Goal: Task Accomplishment & Management: Complete application form

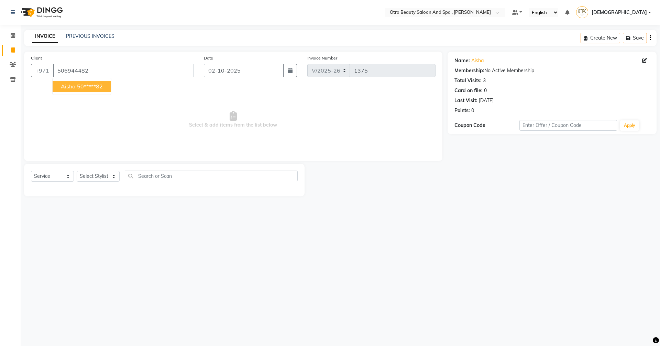
select select "8622"
select select "service"
drag, startPoint x: 85, startPoint y: 88, endPoint x: 85, endPoint y: 92, distance: 4.1
click at [85, 88] on ngb-highlight "50*****82" at bounding box center [90, 86] width 26 height 7
type input "50*****82"
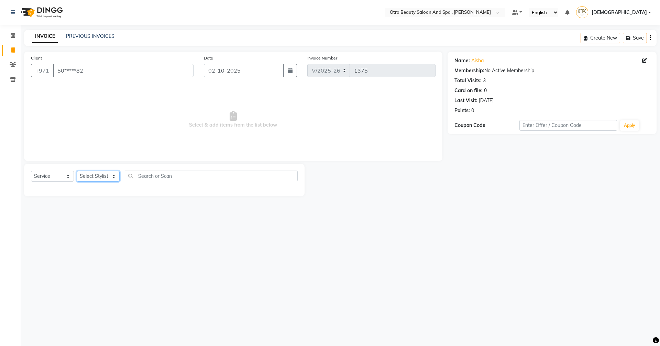
click at [114, 176] on select "Select Stylist [PERSON_NAME] [PERSON_NAME] Hera Karuna [PERSON_NAME] Mamita [PE…" at bounding box center [98, 176] width 43 height 11
select select "86568"
click at [77, 171] on select "Select Stylist [PERSON_NAME] [PERSON_NAME] Hera Karuna [PERSON_NAME] Mamita [PE…" at bounding box center [98, 176] width 43 height 11
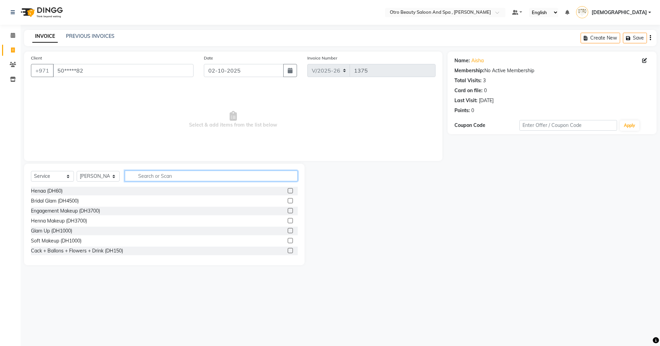
drag, startPoint x: 144, startPoint y: 175, endPoint x: 232, endPoint y: 222, distance: 100.3
click at [145, 175] on input "text" at bounding box center [211, 176] width 173 height 11
type input "mani"
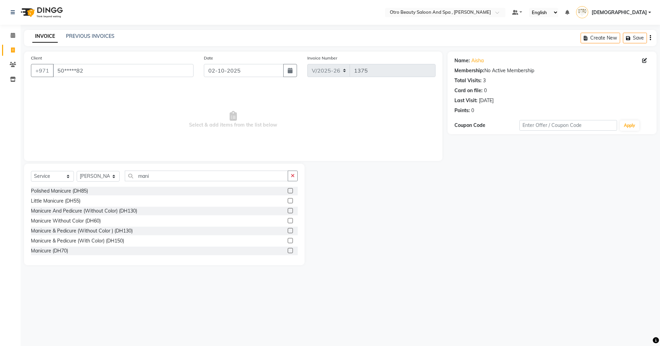
click at [288, 241] on label at bounding box center [290, 240] width 5 height 5
click at [288, 241] on input "checkbox" at bounding box center [290, 241] width 4 height 4
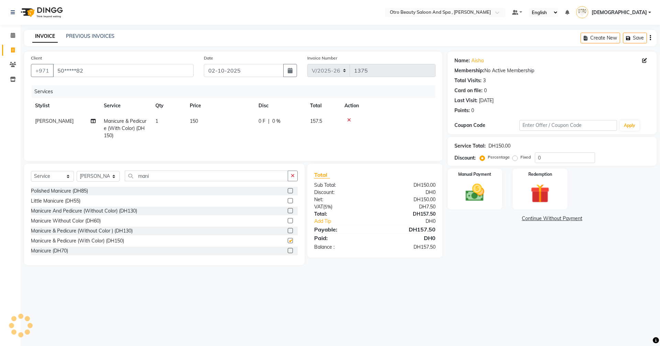
checkbox input "false"
click at [92, 120] on icon at bounding box center [93, 121] width 5 height 5
select select "86568"
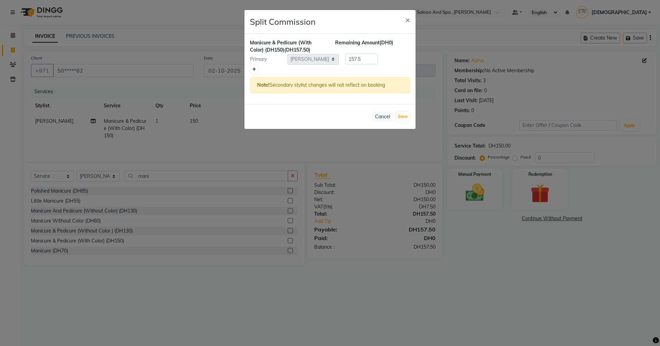
click at [253, 70] on icon at bounding box center [254, 69] width 4 height 4
type input "78.75"
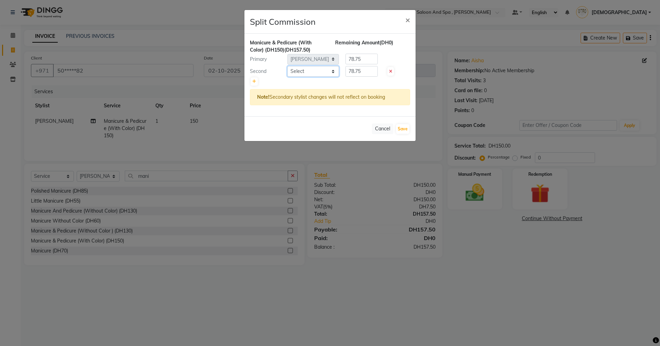
click at [334, 72] on select "Select [PERSON_NAME] [PERSON_NAME] Hera Karuna [PERSON_NAME] Mamita [PERSON_NAM…" at bounding box center [313, 71] width 52 height 11
select select "87851"
click at [287, 66] on select "Select [PERSON_NAME] [PERSON_NAME] Hera Karuna [PERSON_NAME] Mamita [PERSON_NAM…" at bounding box center [313, 71] width 52 height 11
click at [400, 132] on button "Save" at bounding box center [402, 129] width 13 height 10
select select "Select"
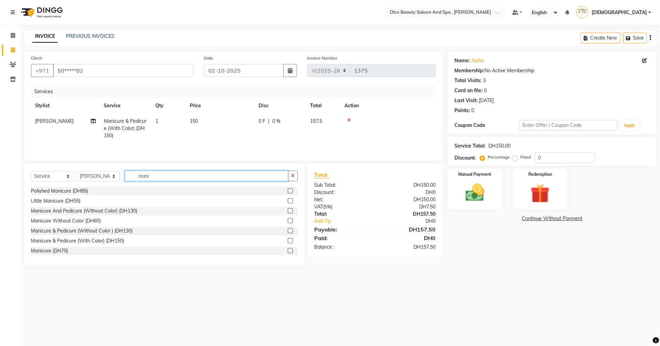
click at [158, 178] on input "mani" at bounding box center [206, 176] width 163 height 11
type input "m"
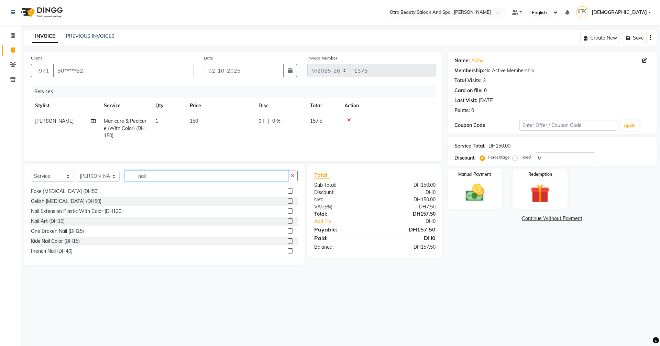
scroll to position [71, 0]
type input "nail"
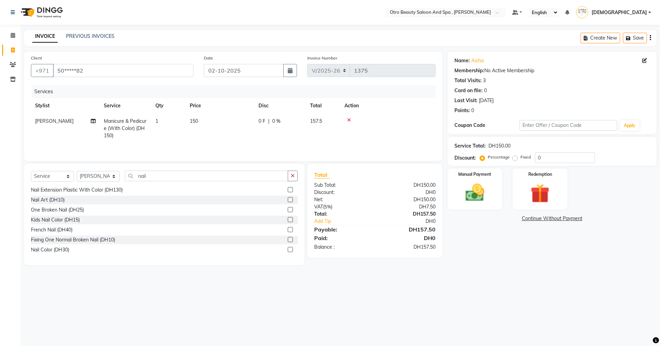
click at [288, 229] on label at bounding box center [290, 229] width 5 height 5
click at [288, 229] on input "checkbox" at bounding box center [290, 230] width 4 height 4
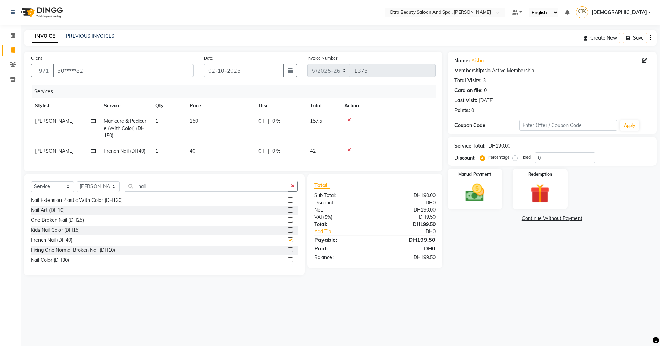
checkbox input "false"
click at [473, 195] on img at bounding box center [475, 192] width 32 height 23
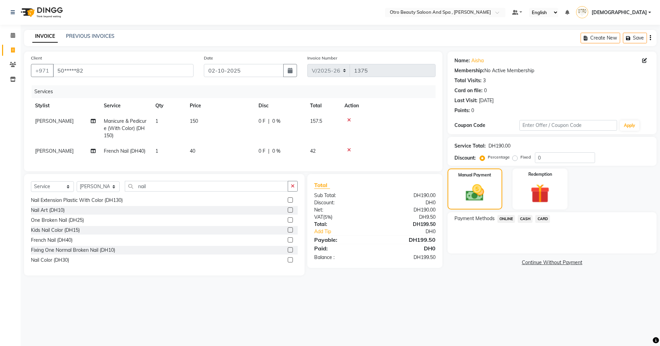
click at [545, 217] on span "CARD" at bounding box center [542, 219] width 15 height 8
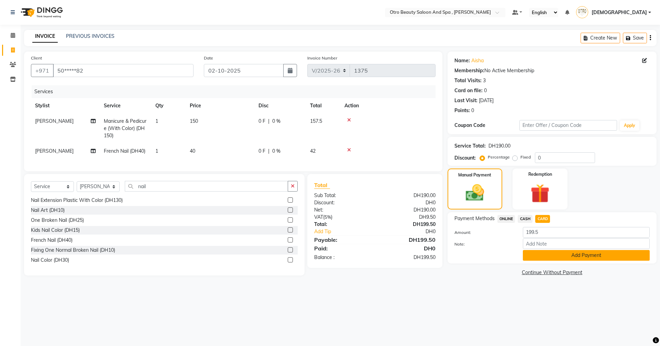
click at [561, 255] on button "Add Payment" at bounding box center [586, 255] width 127 height 11
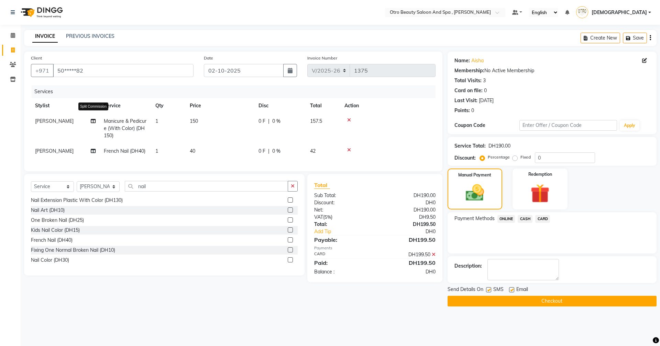
click at [95, 120] on icon at bounding box center [93, 121] width 5 height 5
select select "86568"
select select "87851"
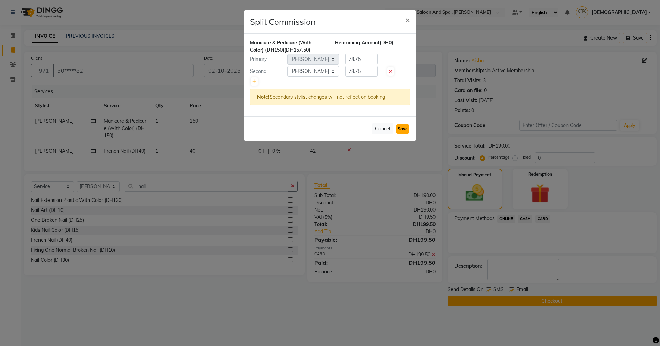
click at [399, 127] on button "Save" at bounding box center [402, 129] width 13 height 10
select select "Select"
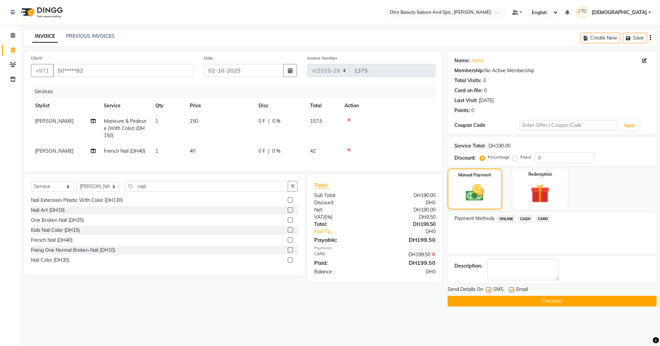
click at [486, 301] on button "Checkout" at bounding box center [552, 301] width 209 height 11
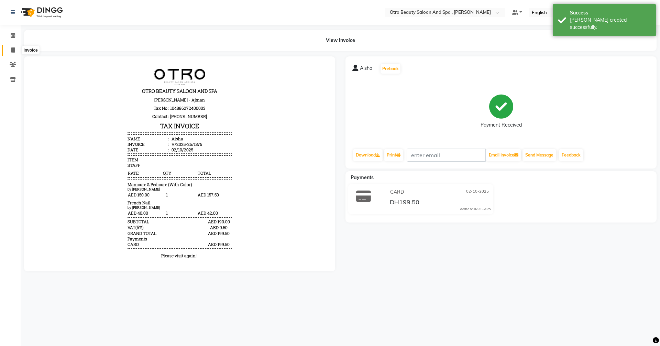
click at [12, 48] on icon at bounding box center [13, 49] width 4 height 5
select select "8622"
select select "service"
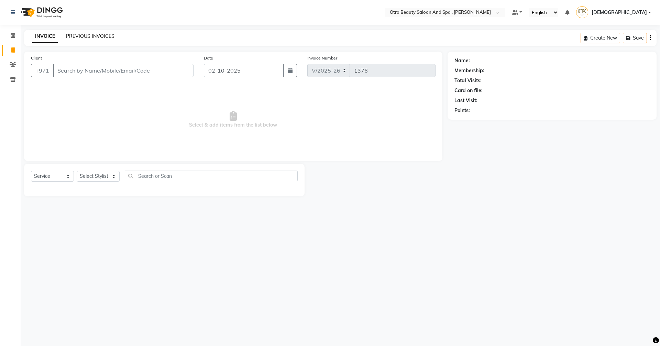
click at [100, 35] on link "PREVIOUS INVOICES" at bounding box center [90, 36] width 48 height 6
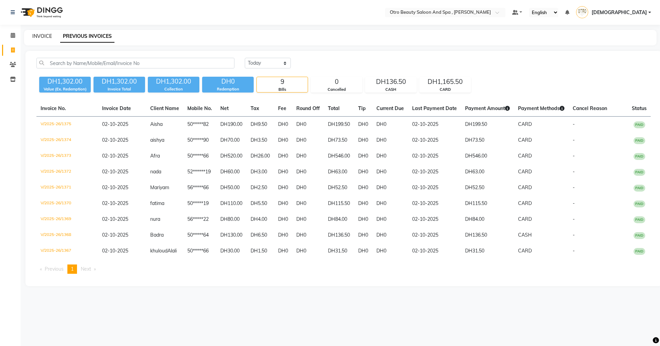
click at [44, 36] on link "INVOICE" at bounding box center [42, 36] width 20 height 6
select select "service"
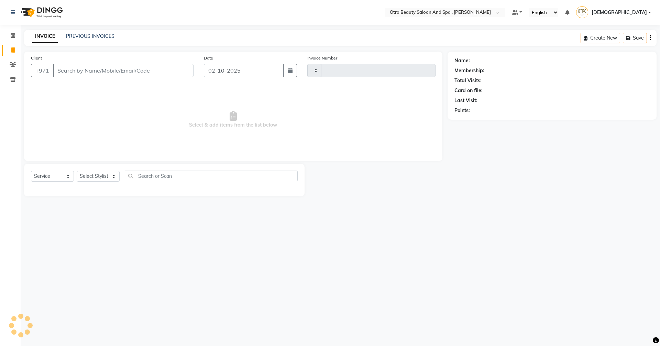
type input "1376"
select select "8622"
click at [113, 177] on select "Select Stylist [PERSON_NAME] [PERSON_NAME] Hera Karuna [PERSON_NAME] Mamita [PE…" at bounding box center [98, 176] width 43 height 11
select select "86184"
click at [77, 171] on select "Select Stylist [PERSON_NAME] [PERSON_NAME] Hera Karuna [PERSON_NAME] Mamita [PE…" at bounding box center [98, 176] width 43 height 11
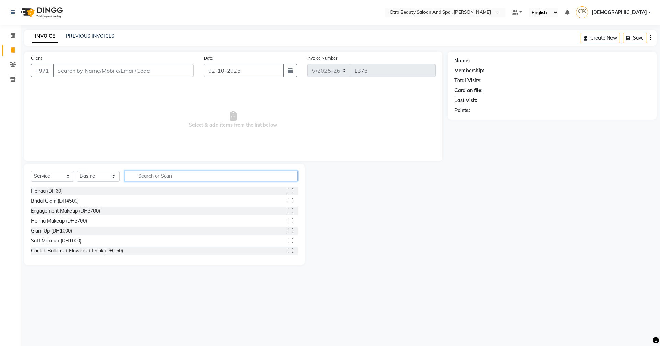
click at [148, 174] on input "text" at bounding box center [211, 176] width 173 height 11
type input "e"
type input "l"
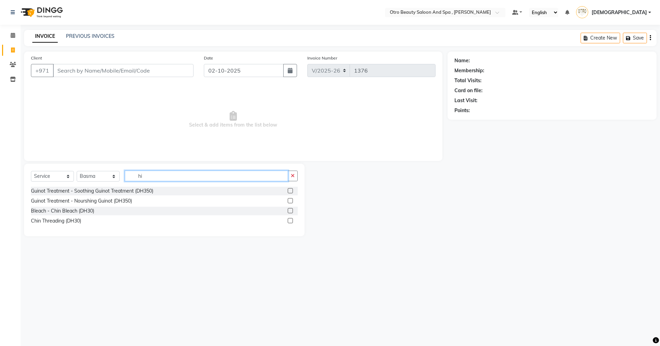
type input "h"
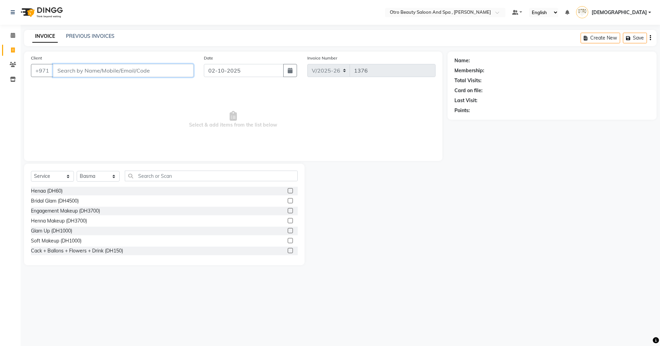
click at [74, 66] on input "Client" at bounding box center [123, 70] width 141 height 13
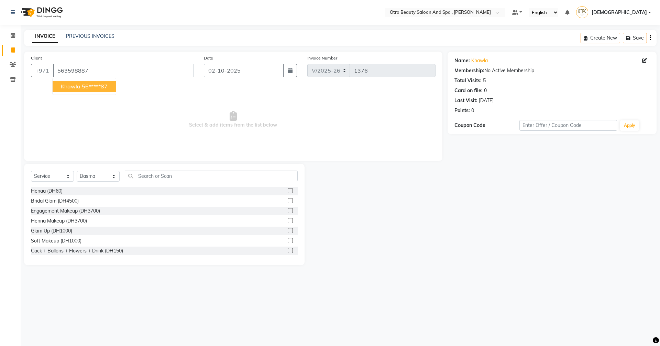
click at [98, 86] on ngb-highlight "56*****87" at bounding box center [95, 86] width 26 height 7
type input "56*****87"
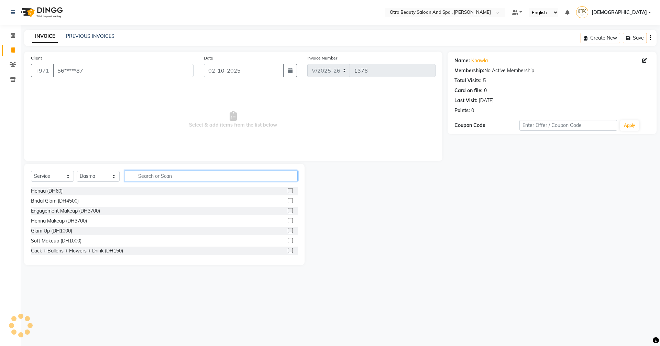
click at [153, 178] on input "text" at bounding box center [211, 176] width 173 height 11
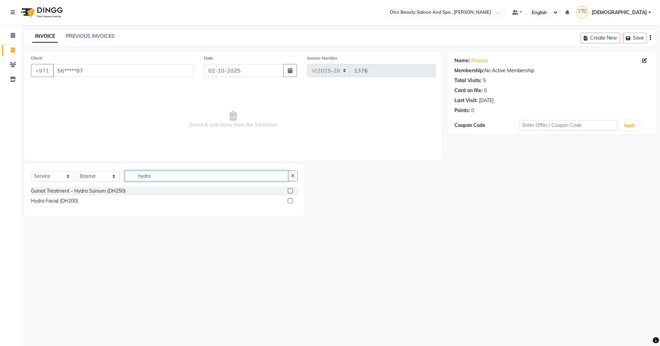
type input "hydra"
click at [292, 200] on label at bounding box center [290, 200] width 5 height 5
click at [292, 200] on input "checkbox" at bounding box center [290, 201] width 4 height 4
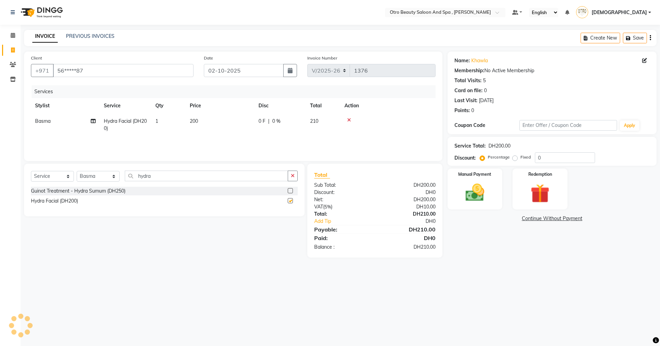
checkbox input "false"
drag, startPoint x: 115, startPoint y: 176, endPoint x: 113, endPoint y: 172, distance: 5.1
click at [115, 176] on select "Select Stylist [PERSON_NAME] [PERSON_NAME] Hera Karuna [PERSON_NAME] Mamita [PE…" at bounding box center [98, 176] width 43 height 11
select select "86535"
click at [77, 171] on select "Select Stylist [PERSON_NAME] [PERSON_NAME] Hera Karuna [PERSON_NAME] Mamita [PE…" at bounding box center [98, 176] width 43 height 11
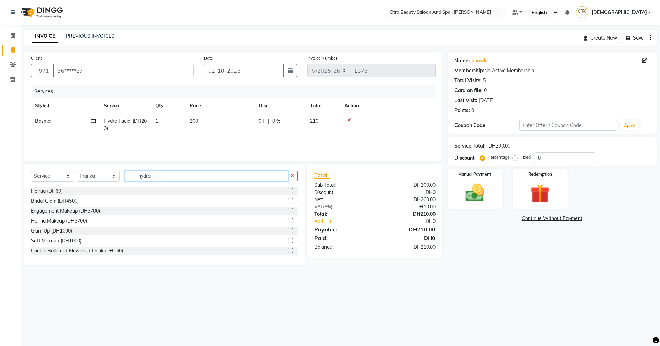
click at [158, 179] on input "hydra" at bounding box center [206, 176] width 163 height 11
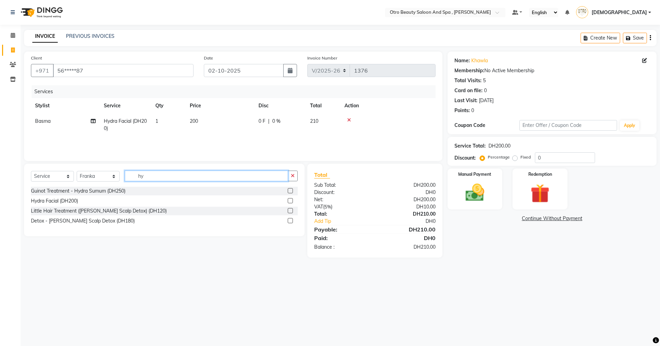
type input "h"
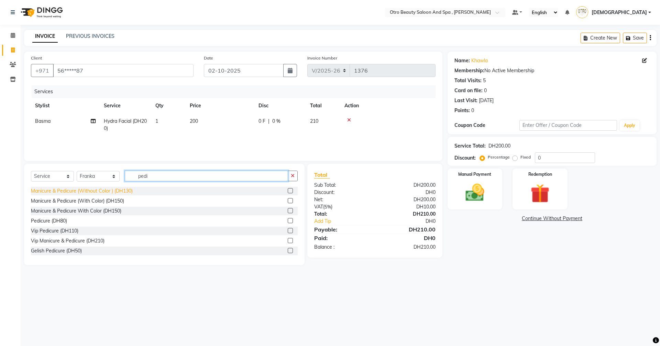
scroll to position [41, 0]
type input "pedi"
click at [288, 218] on label at bounding box center [290, 219] width 5 height 5
click at [288, 218] on input "checkbox" at bounding box center [290, 220] width 4 height 4
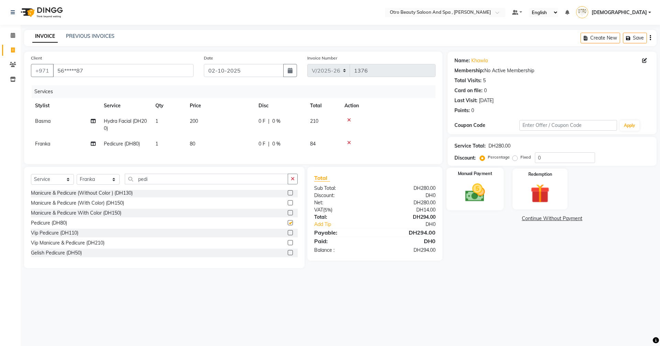
checkbox input "false"
click at [475, 184] on img at bounding box center [475, 192] width 32 height 23
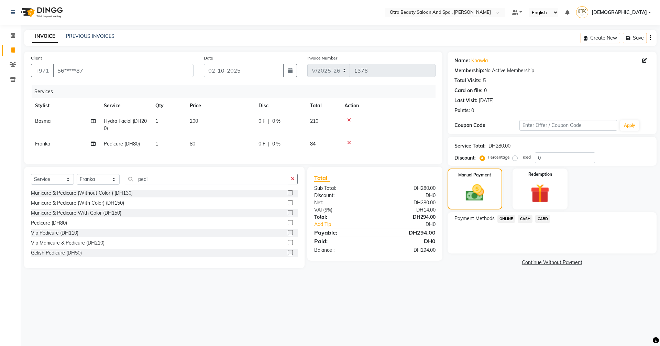
click at [543, 218] on span "CARD" at bounding box center [542, 219] width 15 height 8
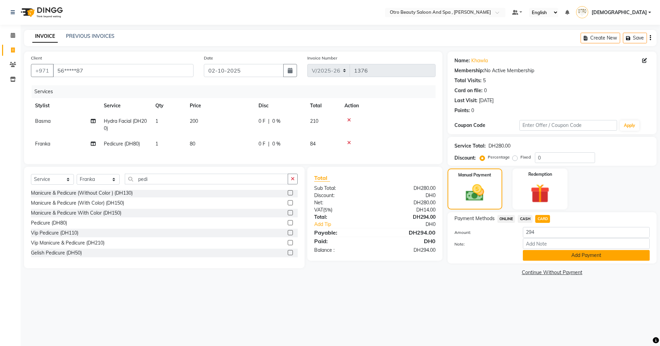
click at [550, 255] on button "Add Payment" at bounding box center [586, 255] width 127 height 11
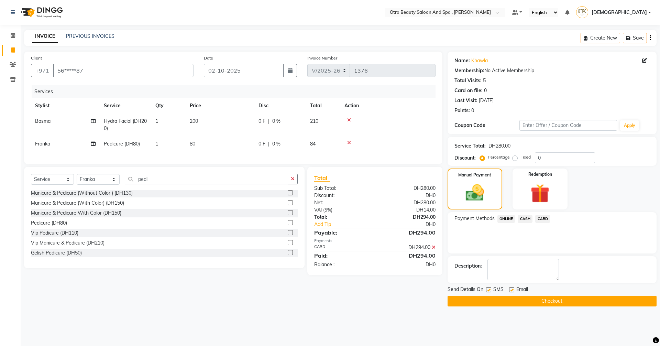
click at [540, 301] on button "Checkout" at bounding box center [552, 301] width 209 height 11
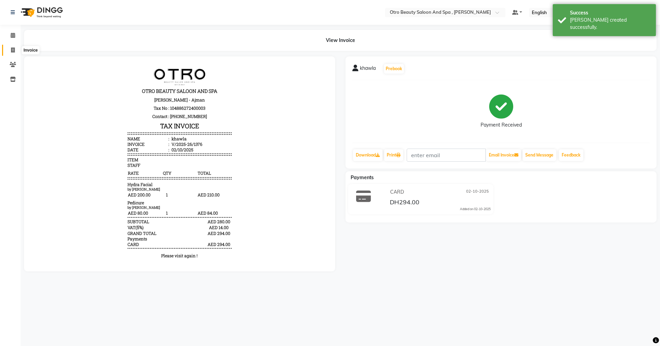
click at [12, 51] on icon at bounding box center [13, 49] width 4 height 5
select select "service"
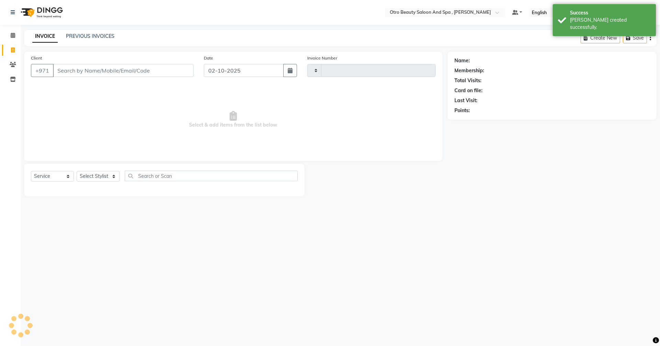
type input "1377"
select select "8622"
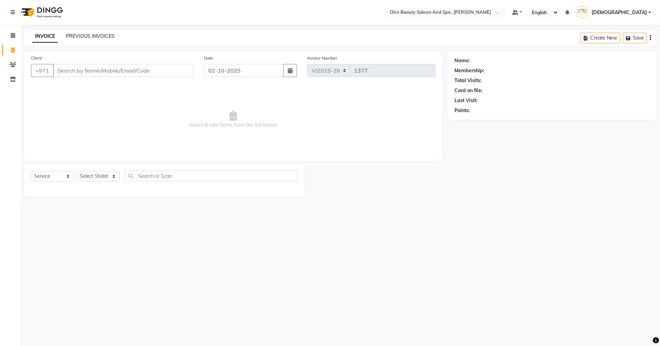
click at [79, 35] on link "PREVIOUS INVOICES" at bounding box center [90, 36] width 48 height 6
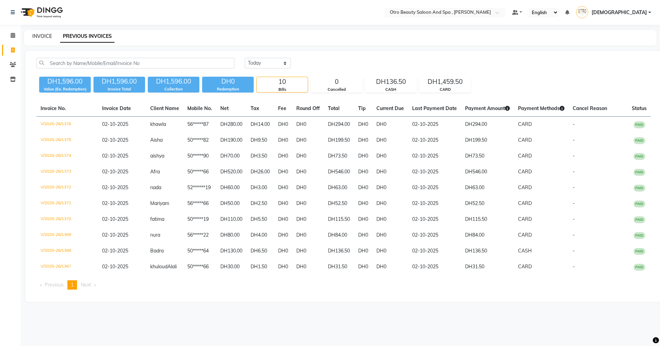
click at [39, 36] on link "INVOICE" at bounding box center [42, 36] width 20 height 6
select select "service"
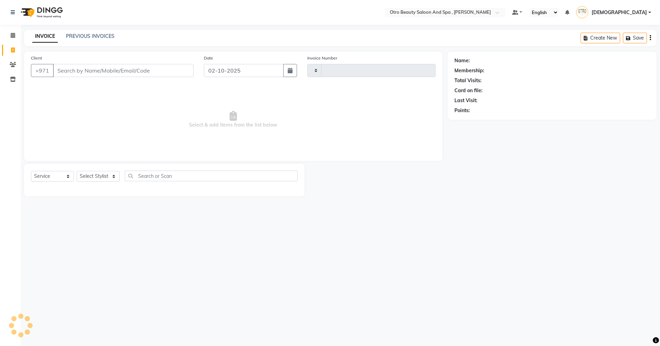
type input "1377"
select select "8622"
